Goal: Transaction & Acquisition: Purchase product/service

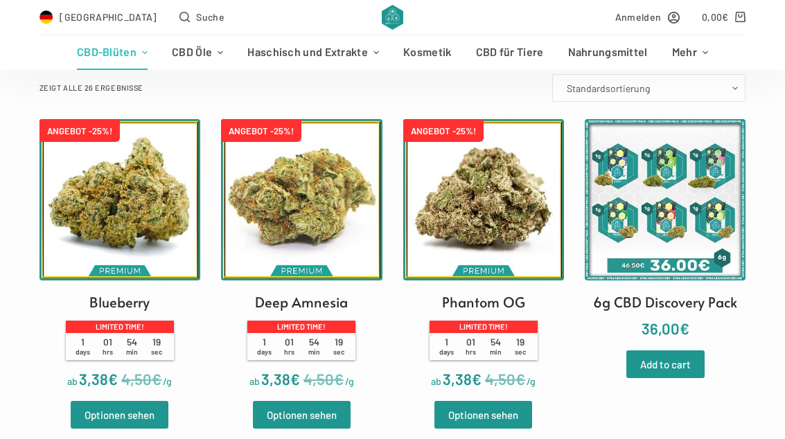
scroll to position [353, 0]
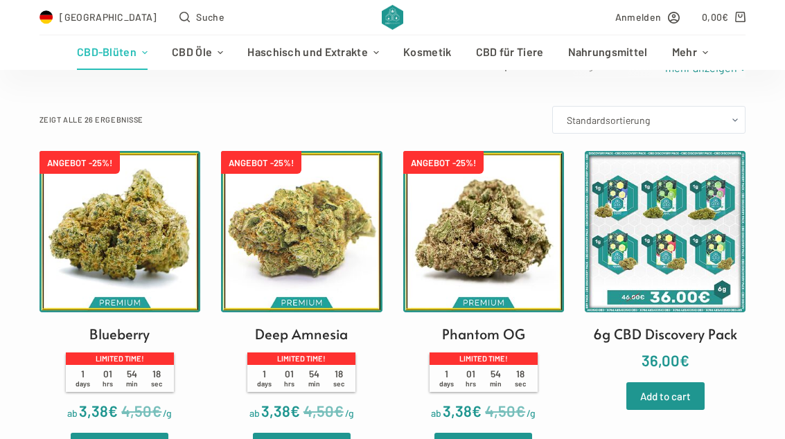
click at [339, 280] on img at bounding box center [301, 231] width 161 height 161
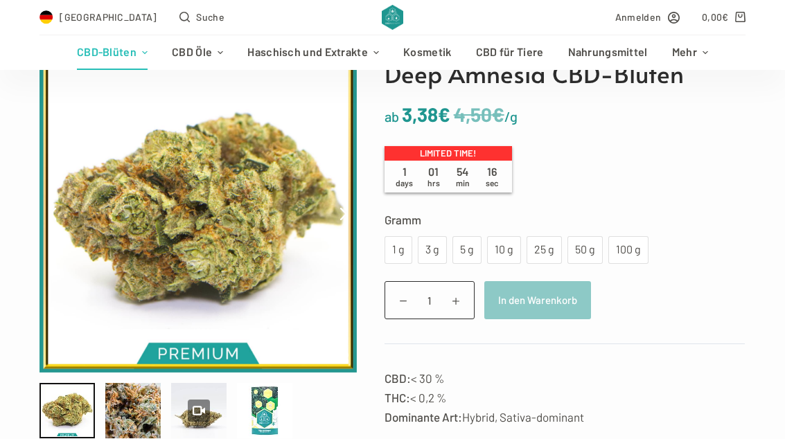
scroll to position [150, 0]
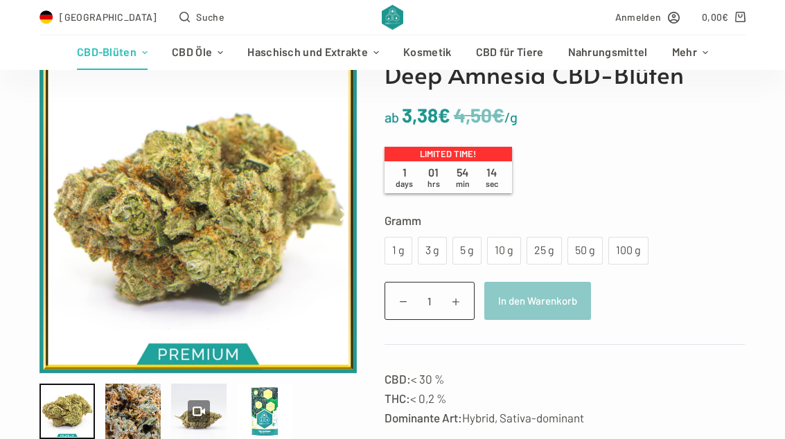
click at [538, 254] on div "25 g" at bounding box center [544, 251] width 19 height 18
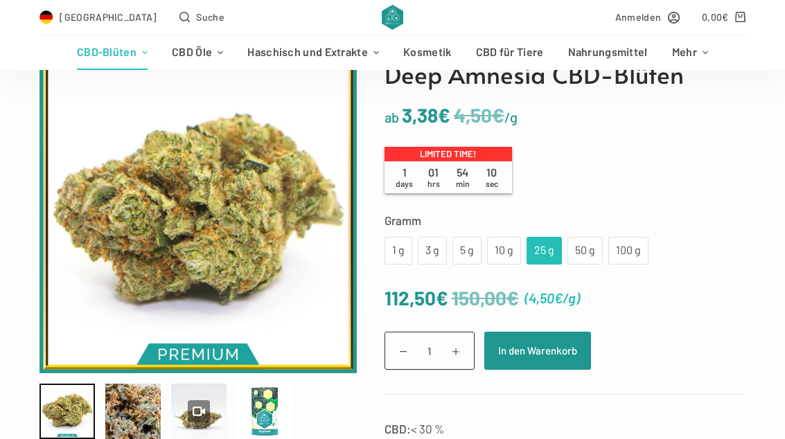
click at [588, 254] on div "50 g" at bounding box center [585, 251] width 19 height 18
click at [619, 247] on div "100 g" at bounding box center [629, 251] width 24 height 18
click at [593, 248] on div "50 g" at bounding box center [585, 251] width 19 height 18
click at [542, 338] on button "In den Warenkorb" at bounding box center [537, 351] width 107 height 38
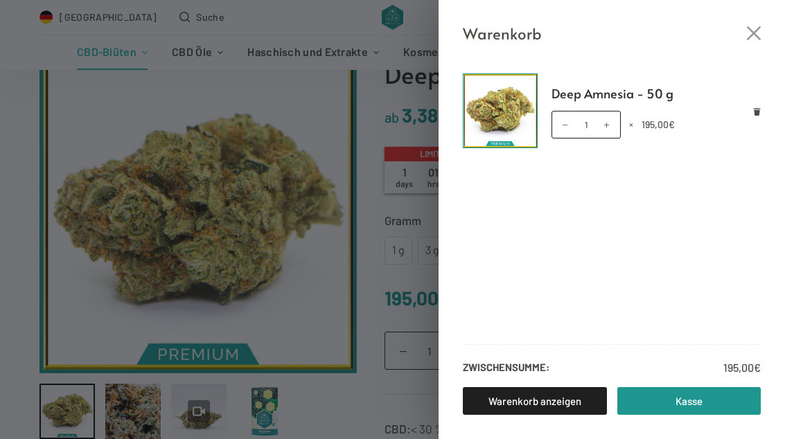
click at [703, 415] on link "Kasse" at bounding box center [689, 401] width 144 height 28
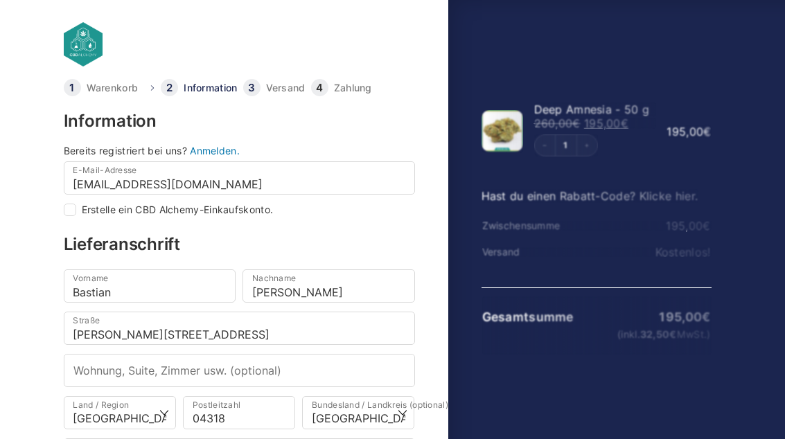
select select "DE-BE"
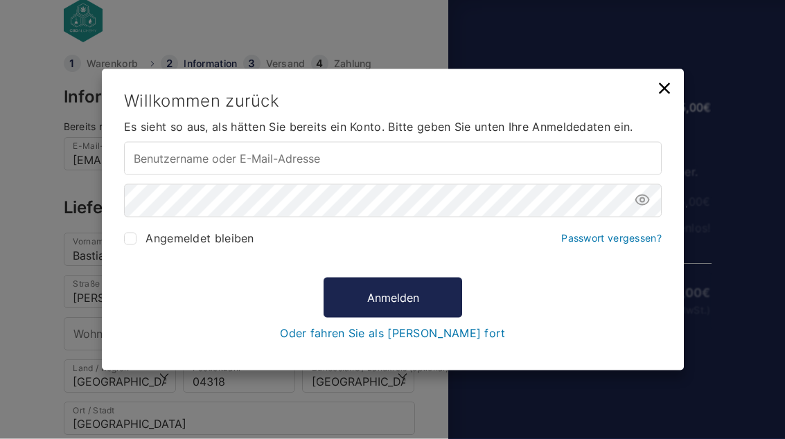
scroll to position [49, 0]
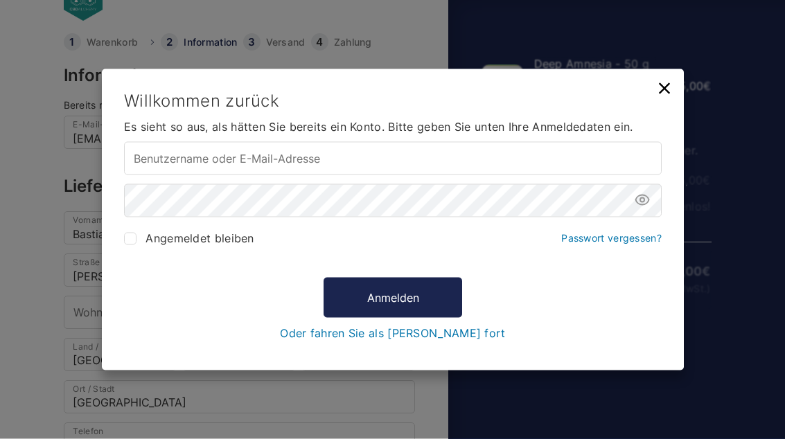
type input "[EMAIL_ADDRESS][DOMAIN_NAME]"
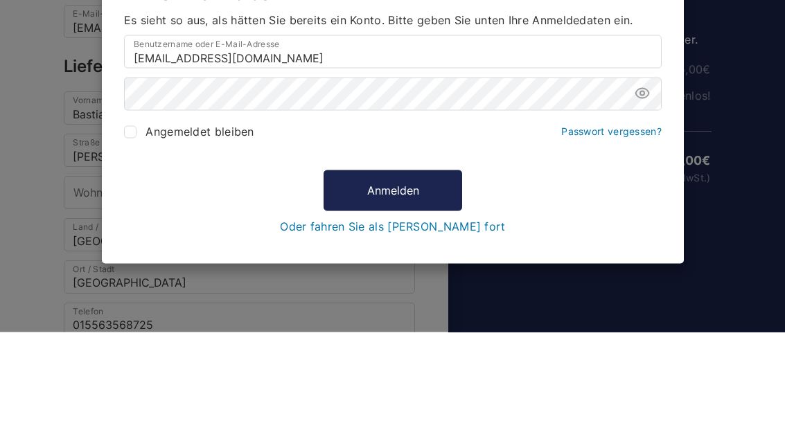
click at [392, 277] on button "Anmelden" at bounding box center [393, 297] width 139 height 40
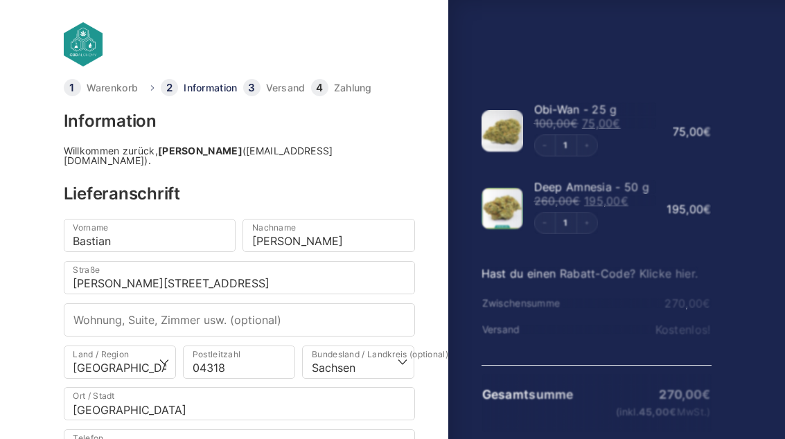
select select "DE-SN"
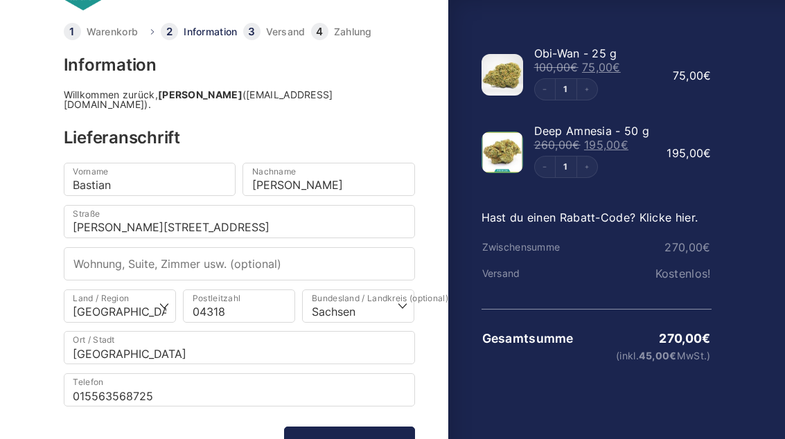
scroll to position [55, 0]
click at [540, 92] on button "Decrement" at bounding box center [545, 90] width 21 height 21
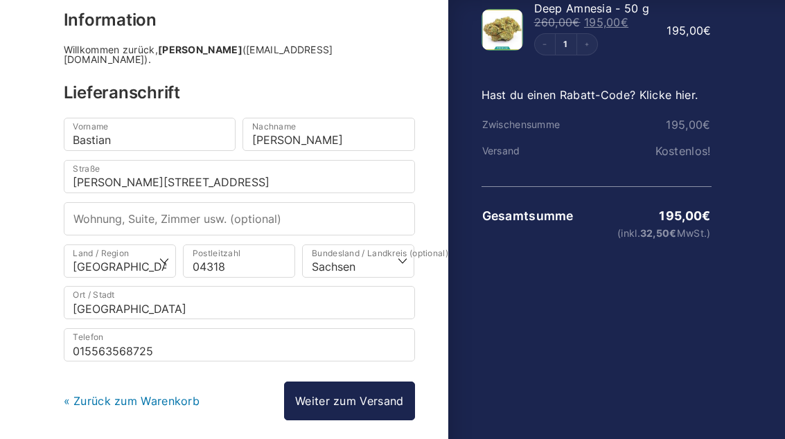
click at [375, 414] on link "Weiter zum Versand" at bounding box center [349, 402] width 130 height 39
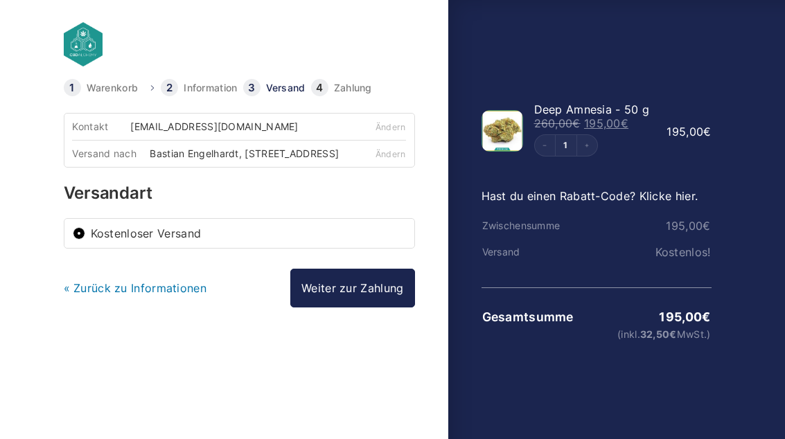
click at [394, 286] on link "Weiter zur Zahlung" at bounding box center [352, 288] width 124 height 39
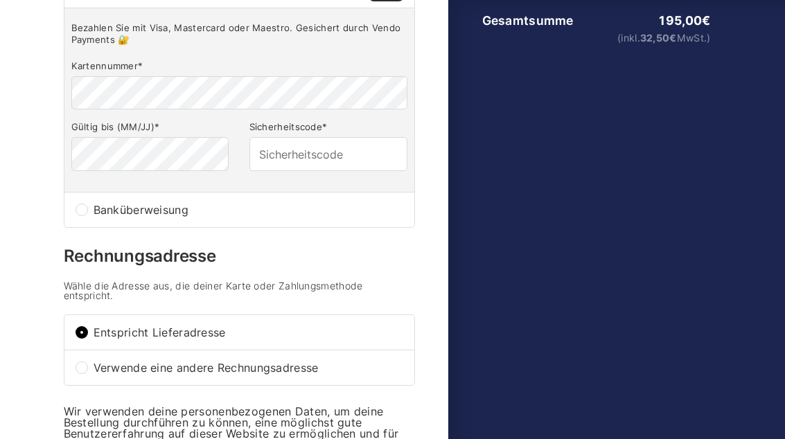
scroll to position [297, 0]
click at [81, 216] on input "Banküberweisung" at bounding box center [82, 210] width 12 height 12
radio input "true"
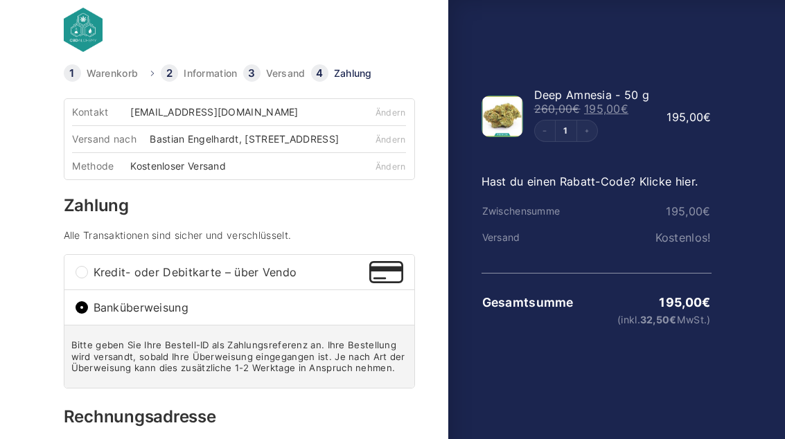
scroll to position [0, 0]
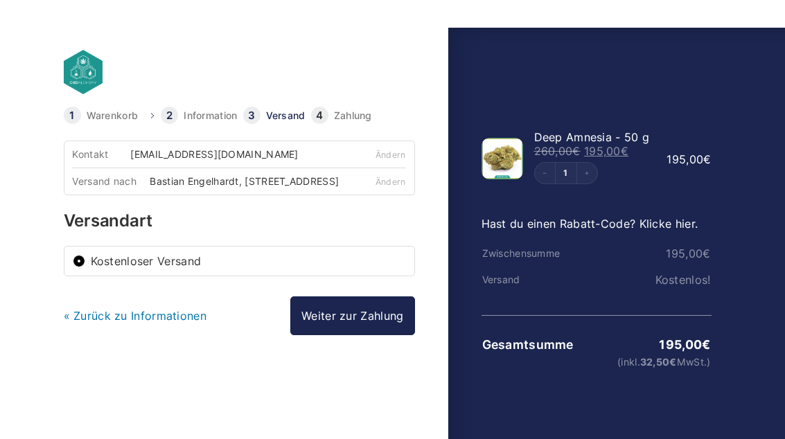
click at [657, 234] on table "Zwischensumme 195,00 € Versand Kostenlos! Gesamtsumme 195,00 € (inkl. 32,50 € M…" at bounding box center [597, 282] width 230 height 161
click at [674, 203] on link "Hast du einen Rabatt-Code? Klicke hier." at bounding box center [590, 196] width 217 height 14
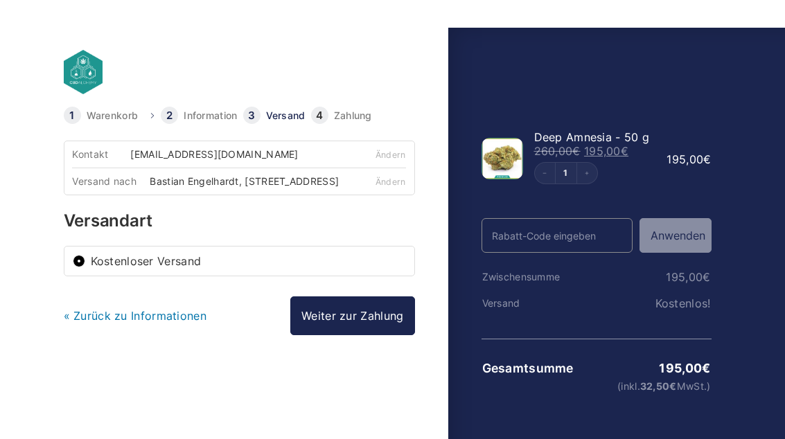
click at [599, 225] on input "Rabatt-Code" at bounding box center [557, 208] width 151 height 35
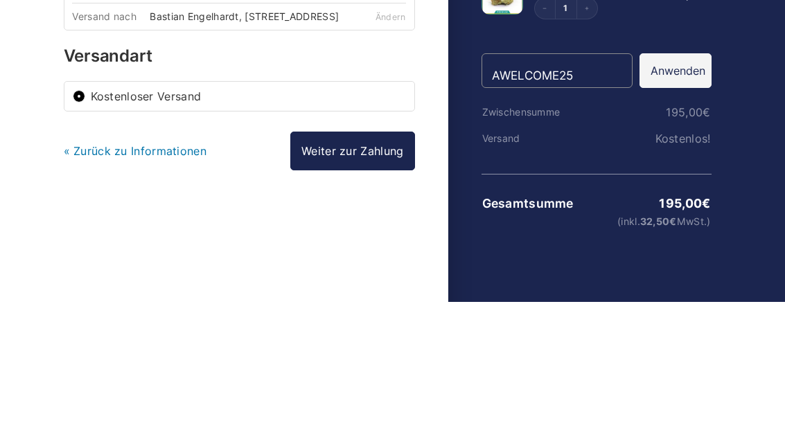
click at [508, 191] on input "AWELCOME25" at bounding box center [557, 208] width 151 height 35
click at [507, 191] on input "AWELCOME25" at bounding box center [557, 208] width 151 height 35
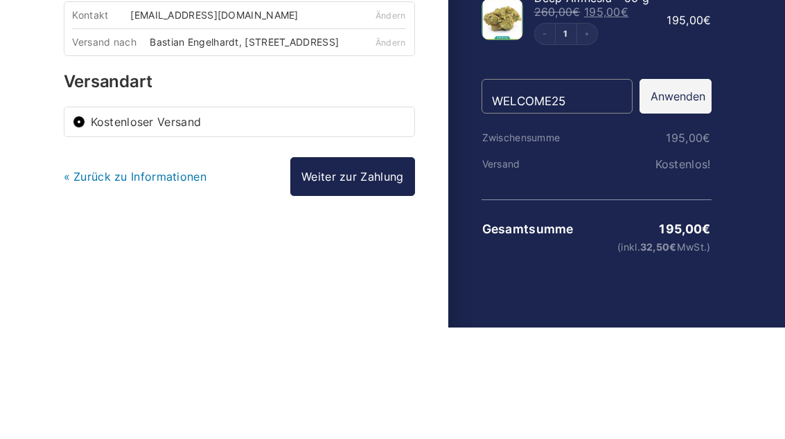
click at [682, 191] on button "Anwenden" at bounding box center [676, 208] width 72 height 35
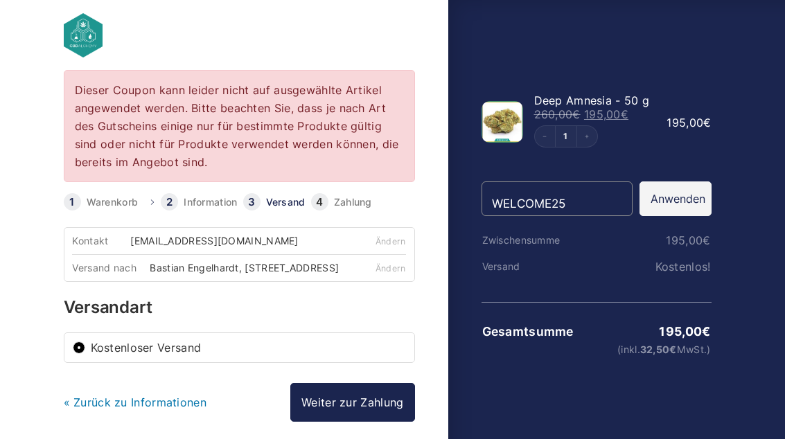
scroll to position [10, 0]
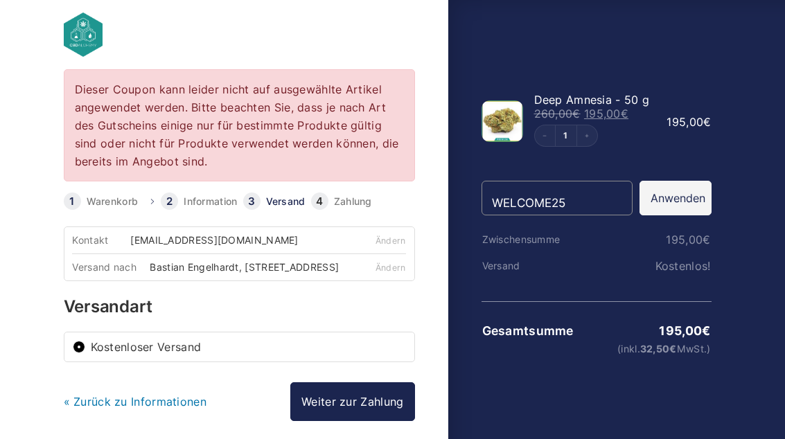
click at [395, 398] on link "Weiter zur Zahlung" at bounding box center [352, 402] width 124 height 39
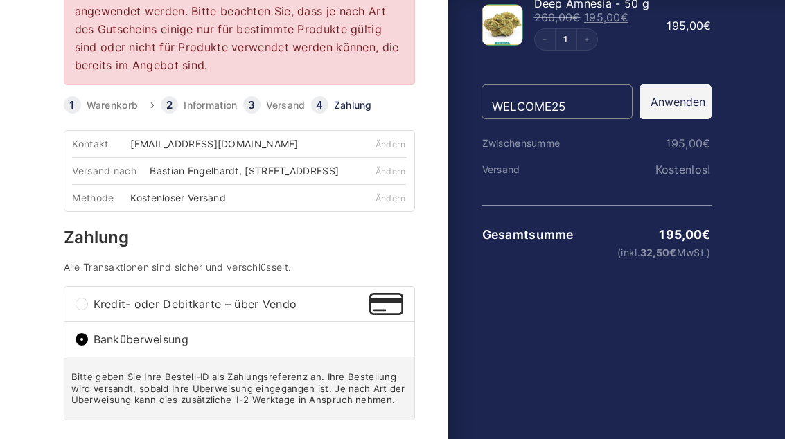
scroll to position [121, 0]
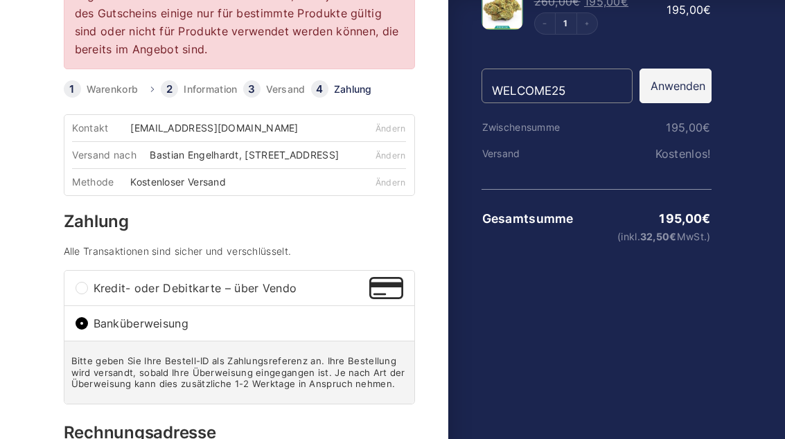
click at [582, 95] on input "WELCOME25" at bounding box center [557, 86] width 151 height 35
type input "W"
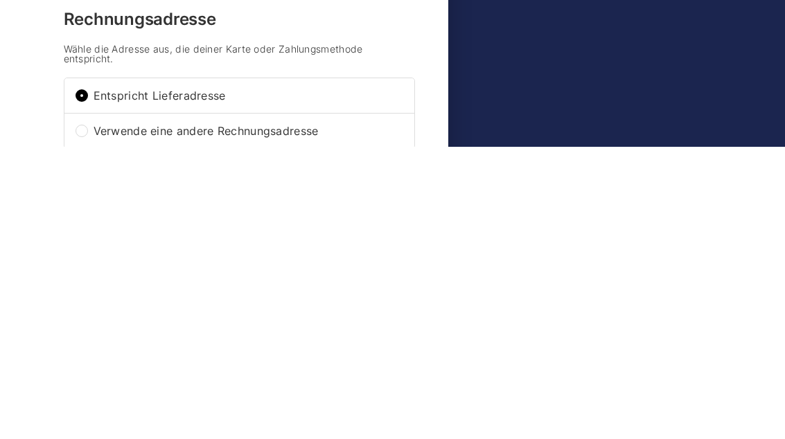
scroll to position [247, 0]
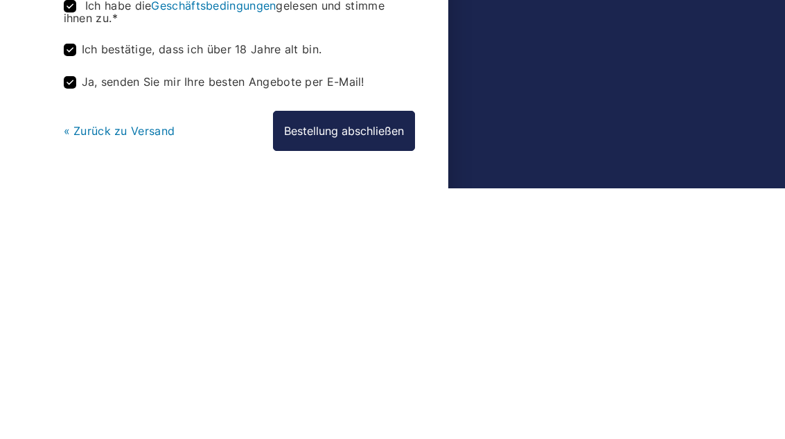
click at [362, 362] on button "Bestellung abschließen" at bounding box center [344, 382] width 142 height 40
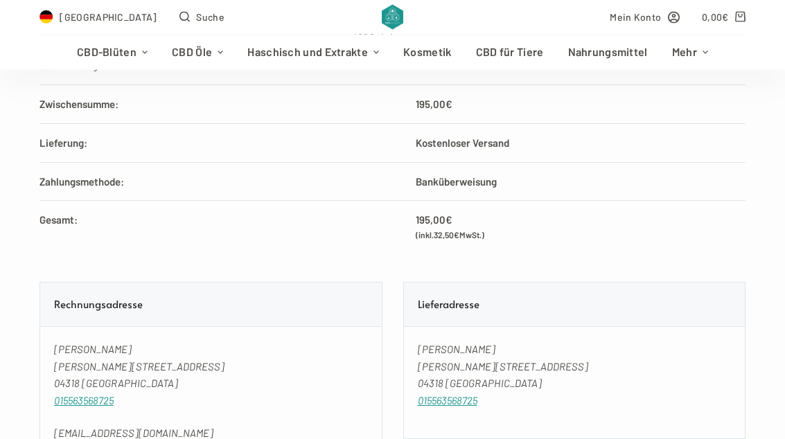
scroll to position [852, 0]
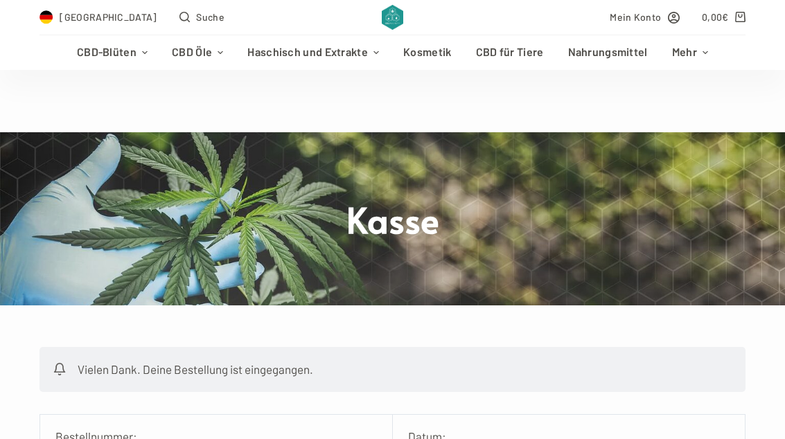
scroll to position [929, 0]
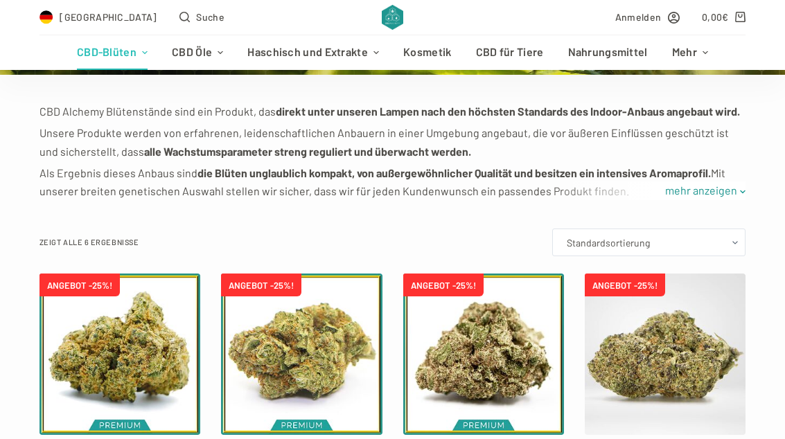
scroll to position [230, 0]
